Goal: Navigation & Orientation: Go to known website

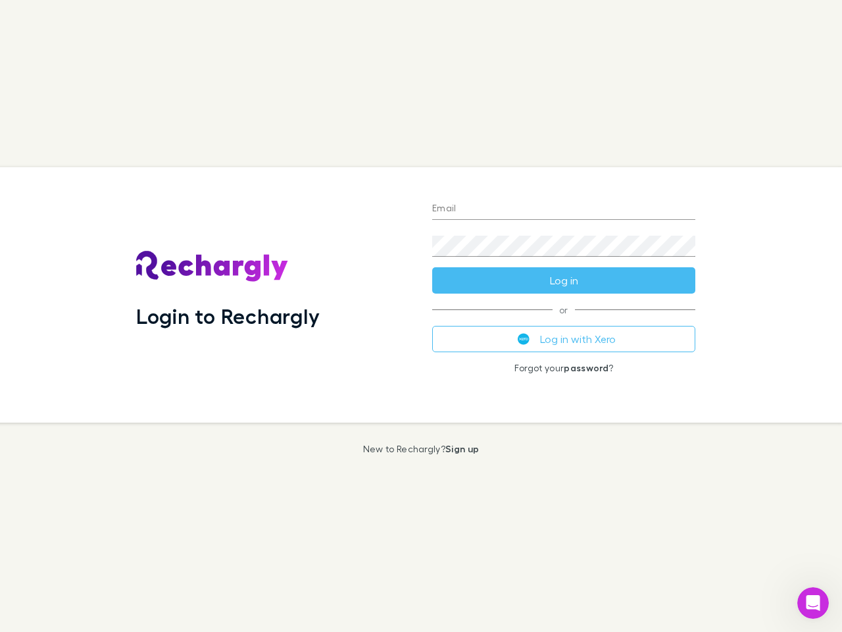
click at [421, 316] on div "Login to Rechargly" at bounding box center [274, 294] width 296 height 255
click at [564, 209] on input "Email" at bounding box center [563, 209] width 263 height 21
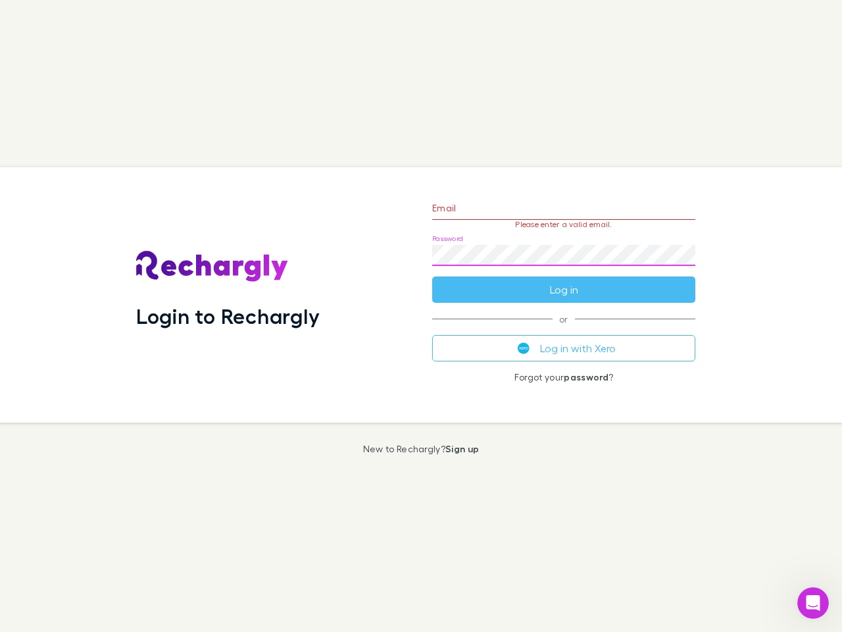
click at [564, 280] on form "Email Please enter a valid email. Password Log in" at bounding box center [563, 245] width 263 height 114
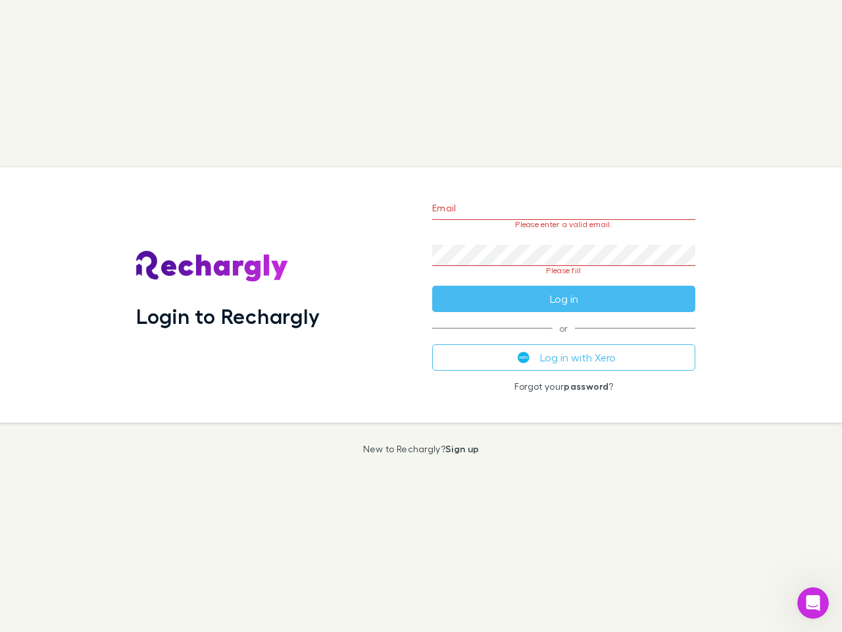
click at [564, 339] on div "Email Please enter a valid email. Password Please fill Log in or Log in with Xe…" at bounding box center [564, 294] width 284 height 255
